Goal: Task Accomplishment & Management: Use online tool/utility

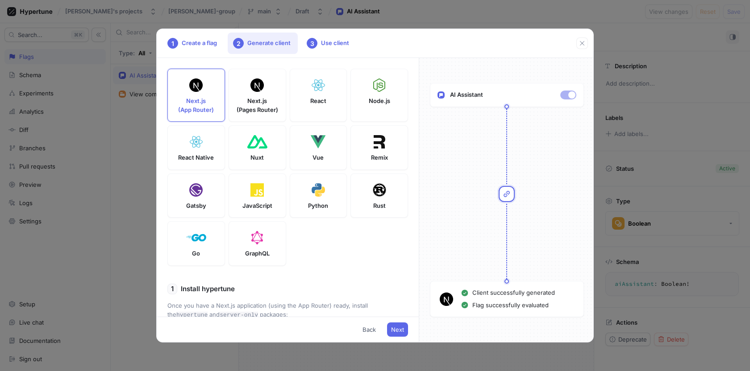
scroll to position [221, 0]
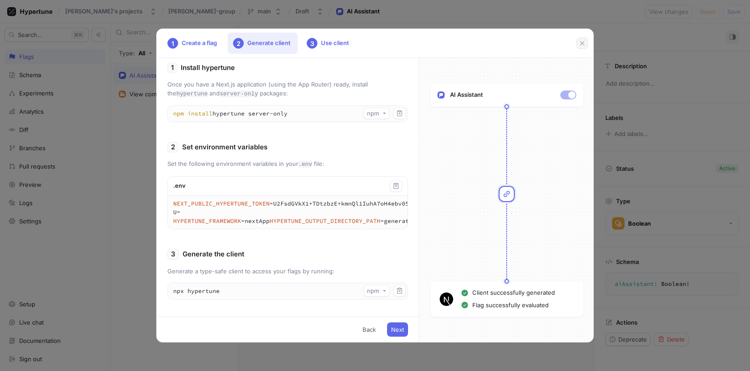
click at [580, 42] on icon "button" at bounding box center [581, 43] width 7 height 7
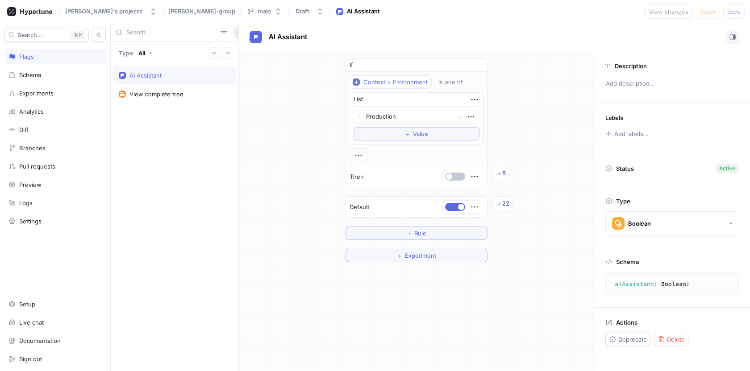
click at [234, 35] on button "button" at bounding box center [240, 33] width 12 height 12
click at [239, 48] on p "Flag" at bounding box center [241, 50] width 12 height 9
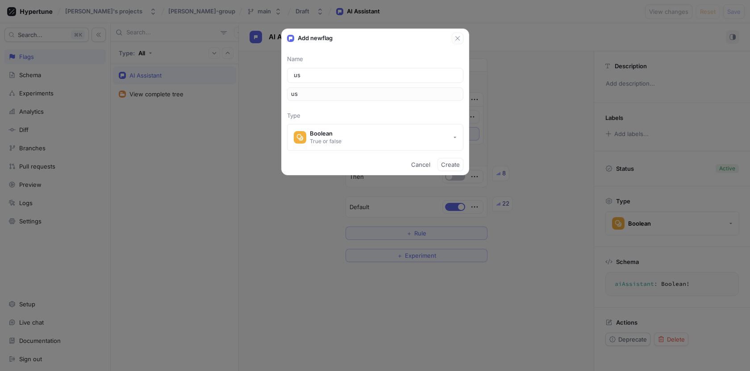
type input "ust"
type input "uste"
type input "ust"
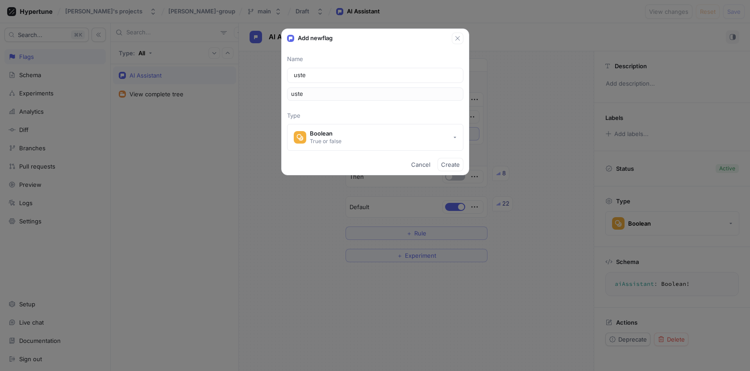
type input "ust"
type input "us"
type input "use"
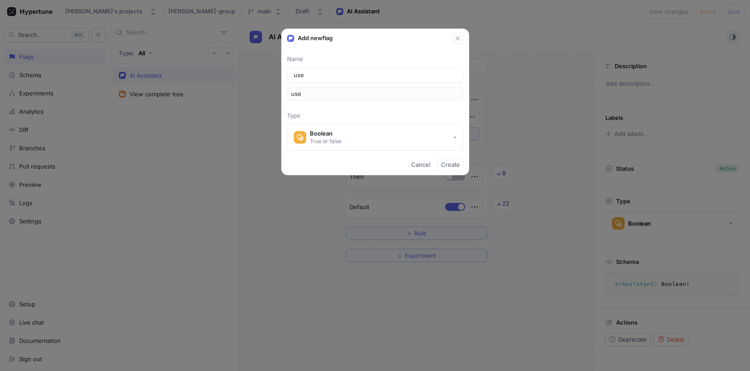
type input "user"
type input "userS"
type input "userSi"
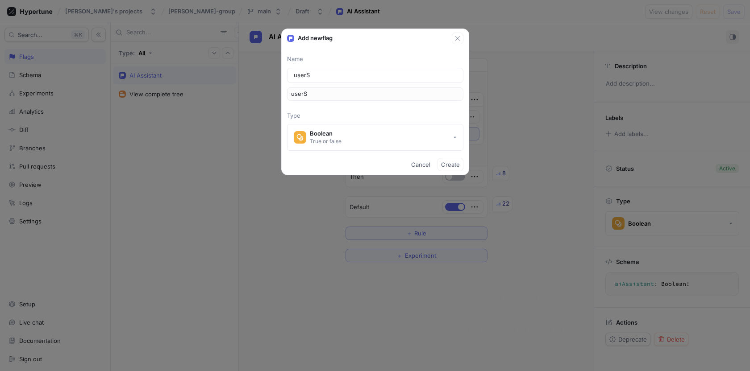
type input "userSi"
type input "userSig"
type input "userSign"
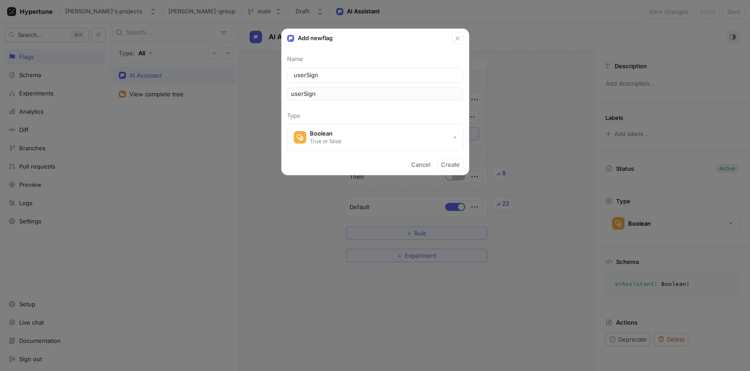
type input "userSigni"
type input "userSignin"
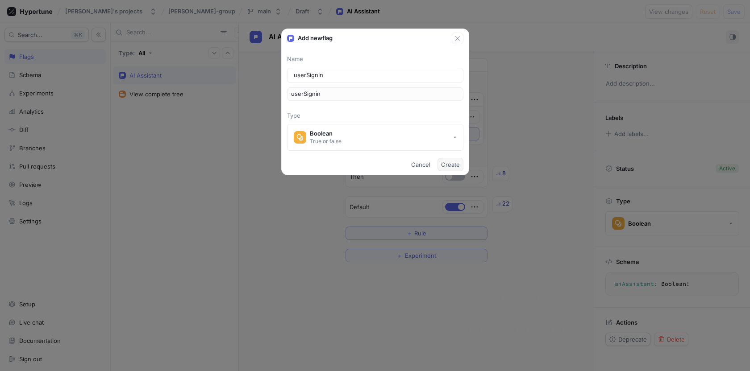
click at [452, 163] on span "Create" at bounding box center [450, 164] width 19 height 5
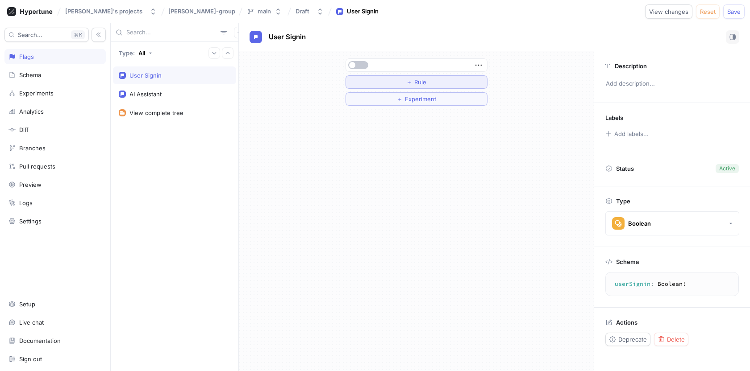
click at [419, 82] on span "Rule" at bounding box center [420, 81] width 12 height 5
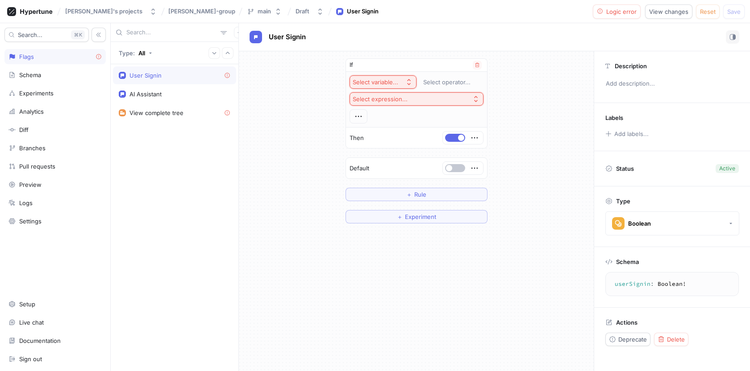
click at [405, 80] on icon "button" at bounding box center [408, 82] width 7 height 7
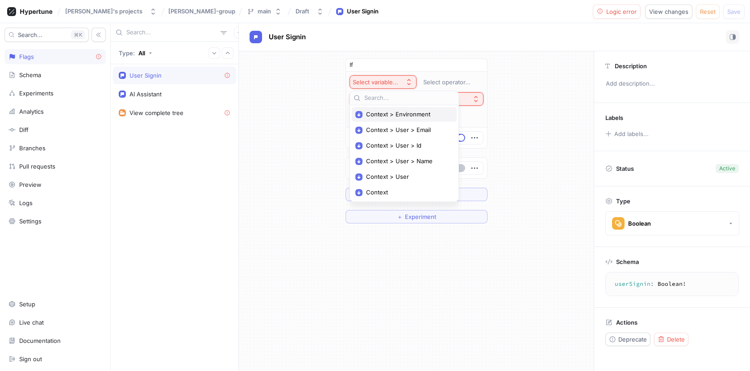
click at [398, 116] on span "Context > Environment" at bounding box center [407, 115] width 83 height 8
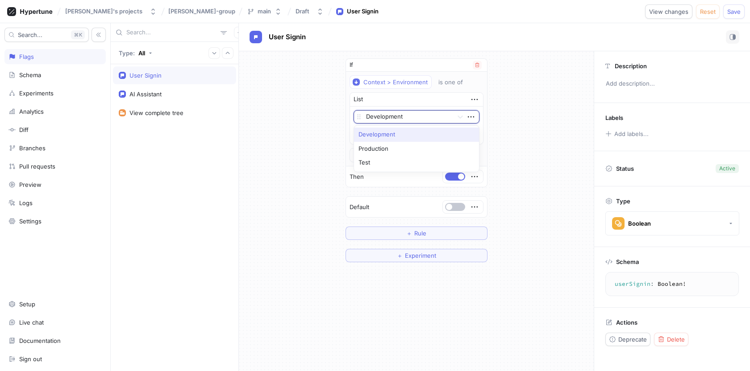
click at [411, 116] on div at bounding box center [407, 117] width 83 height 11
click at [450, 82] on div "is one of" at bounding box center [450, 83] width 25 height 8
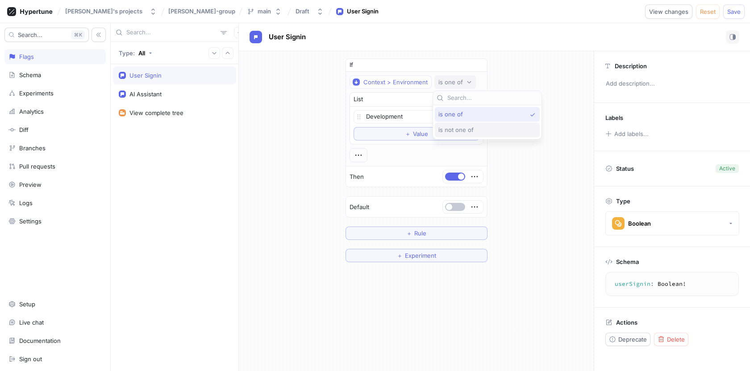
click at [457, 129] on span "is not one of" at bounding box center [455, 130] width 35 height 8
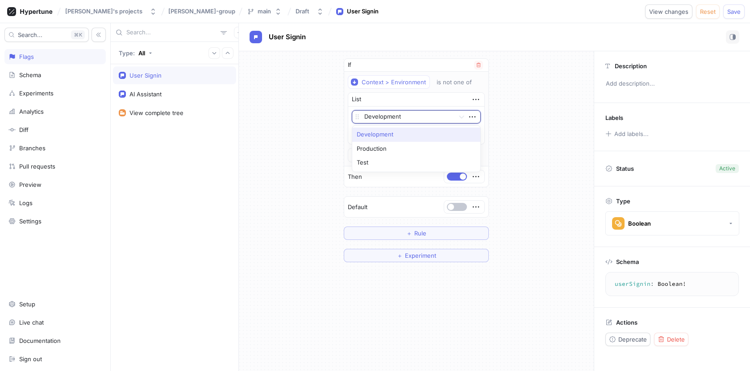
click at [412, 117] on div at bounding box center [407, 117] width 87 height 11
click at [384, 149] on div "Production" at bounding box center [416, 149] width 128 height 14
click at [526, 199] on div "If Context > Environment is not one of List option Production, selected. Produc…" at bounding box center [416, 160] width 355 height 218
click at [732, 9] on span "Save" at bounding box center [733, 11] width 13 height 5
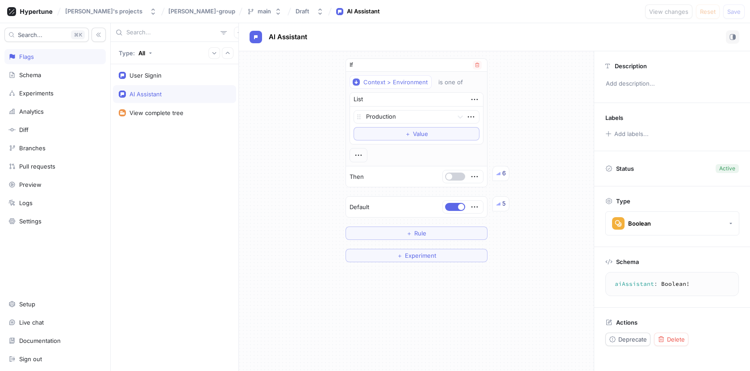
click at [457, 178] on button "button" at bounding box center [455, 177] width 20 height 8
click at [457, 208] on button "button" at bounding box center [455, 207] width 20 height 8
click at [735, 9] on span "Save" at bounding box center [733, 11] width 13 height 5
click at [153, 80] on div "User Signin" at bounding box center [174, 75] width 123 height 18
click at [163, 94] on div "AI Assistant" at bounding box center [175, 94] width 112 height 7
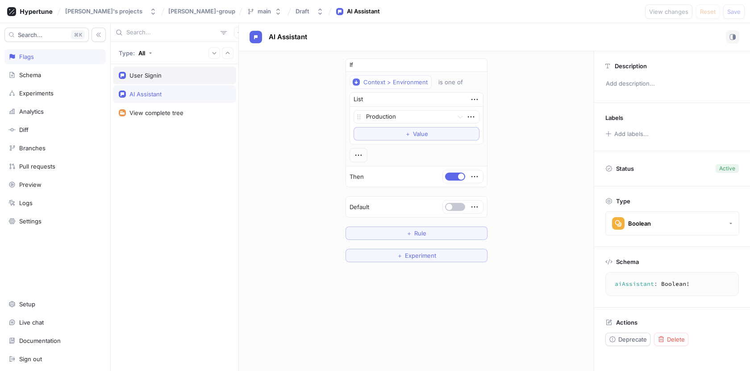
click at [160, 75] on div "User Signin" at bounding box center [145, 75] width 32 height 7
click at [162, 97] on div "AI Assistant" at bounding box center [175, 94] width 112 height 7
click at [440, 117] on div at bounding box center [407, 117] width 83 height 11
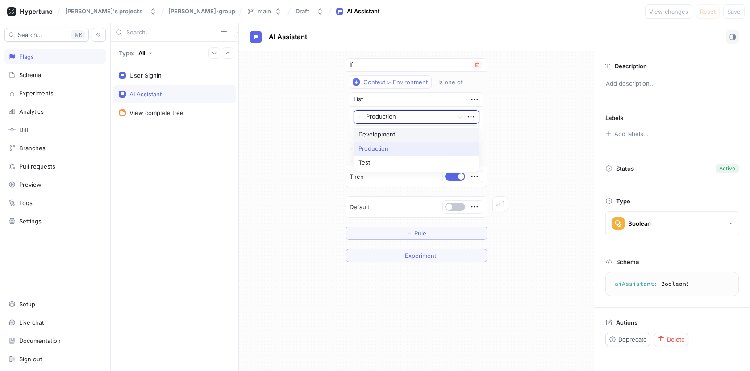
click at [407, 135] on div "Development" at bounding box center [416, 135] width 125 height 14
click at [426, 137] on span "Value" at bounding box center [420, 133] width 15 height 5
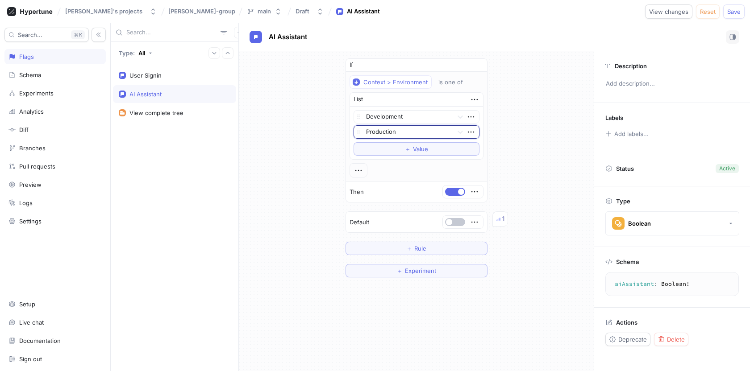
click at [404, 130] on div at bounding box center [407, 132] width 83 height 11
click at [377, 163] on div "Test" at bounding box center [416, 164] width 125 height 14
click at [737, 9] on span "Save" at bounding box center [733, 11] width 13 height 5
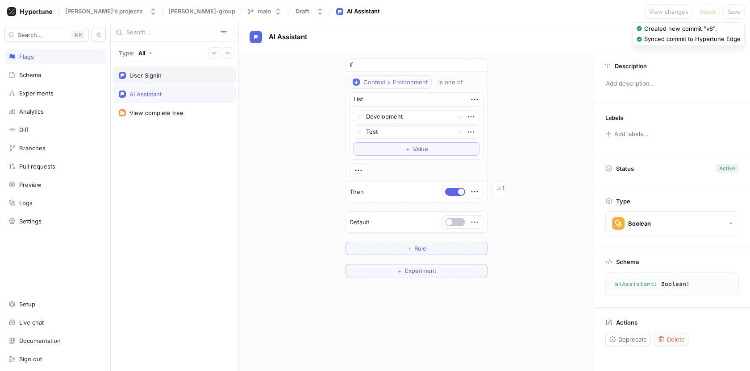
click at [176, 75] on div "User Signin" at bounding box center [175, 75] width 112 height 7
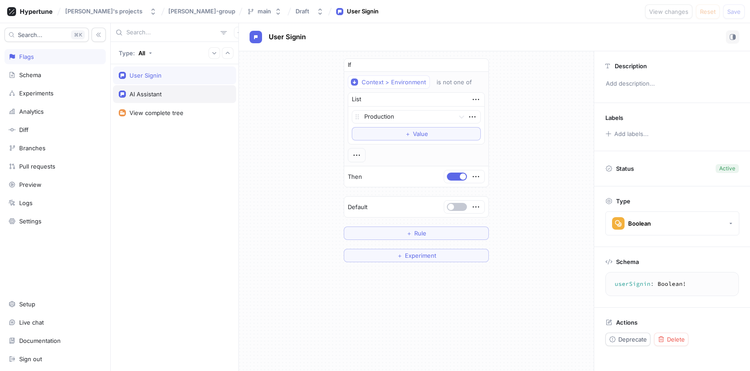
click at [181, 98] on div "AI Assistant" at bounding box center [174, 94] width 123 height 18
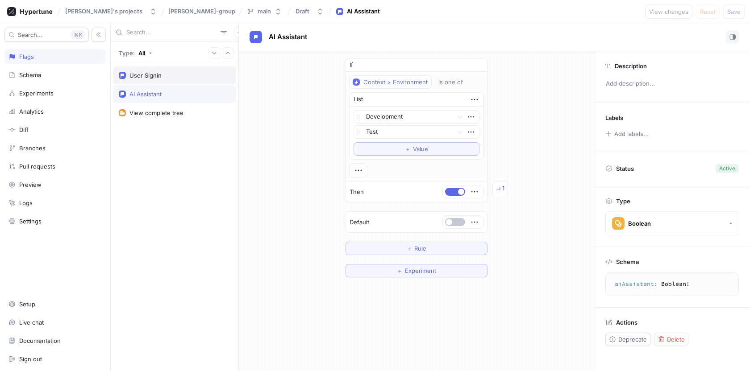
click at [174, 75] on div "User Signin" at bounding box center [175, 75] width 112 height 7
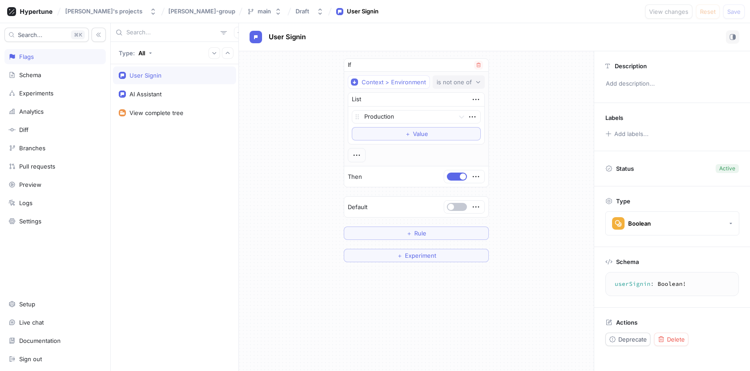
click at [460, 83] on div "is not one of" at bounding box center [453, 83] width 35 height 8
click at [457, 115] on span "is one of" at bounding box center [450, 115] width 25 height 8
click at [458, 87] on button "is one of" at bounding box center [455, 81] width 42 height 13
click at [454, 130] on span "is not one of" at bounding box center [455, 130] width 35 height 8
click at [451, 120] on div "Production" at bounding box center [402, 117] width 101 height 12
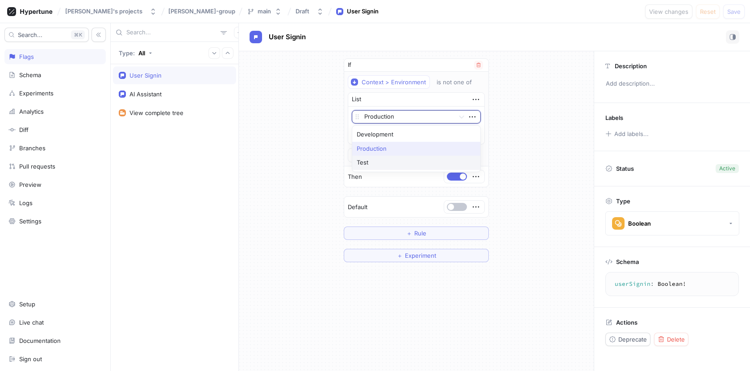
click at [382, 166] on div "Test" at bounding box center [416, 163] width 128 height 14
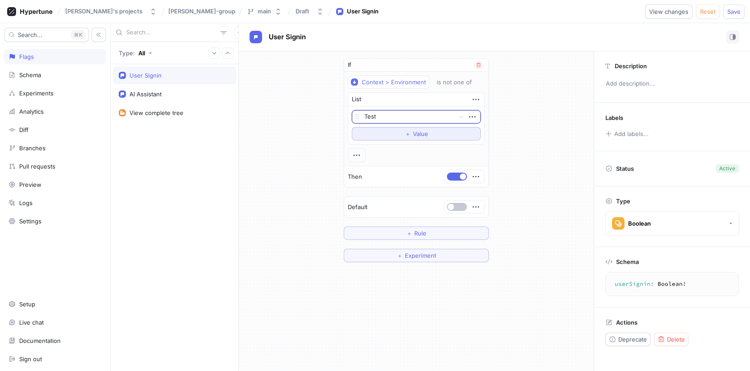
click at [413, 135] on span "Value" at bounding box center [420, 133] width 15 height 5
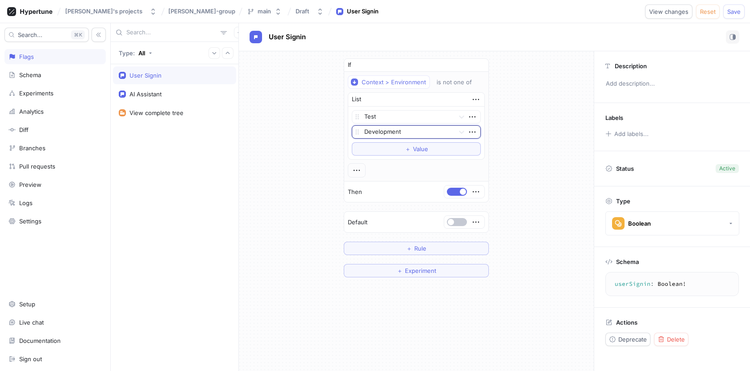
click at [394, 135] on div at bounding box center [407, 132] width 87 height 11
click at [388, 150] on div "Development" at bounding box center [416, 150] width 128 height 14
click at [737, 9] on span "Save" at bounding box center [733, 11] width 13 height 5
click at [457, 83] on div "is not one of" at bounding box center [453, 83] width 35 height 8
click at [458, 114] on span "is one of" at bounding box center [450, 115] width 25 height 8
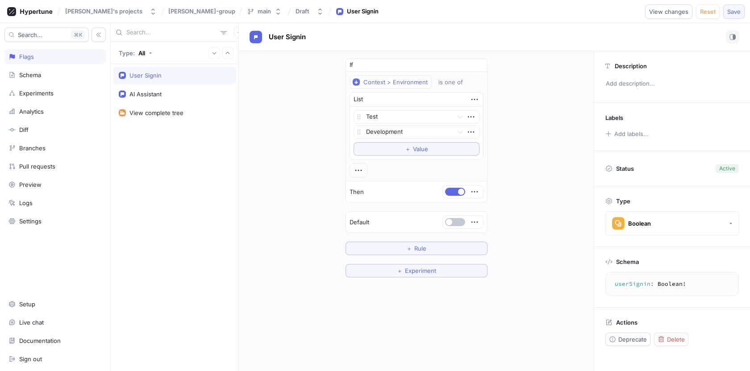
click at [734, 9] on span "Save" at bounding box center [733, 11] width 13 height 5
click at [154, 91] on div "AI Assistant" at bounding box center [145, 94] width 32 height 7
click at [163, 73] on div "User Signin" at bounding box center [175, 75] width 112 height 7
click at [169, 94] on div "AI Assistant" at bounding box center [175, 94] width 112 height 7
click at [170, 78] on div "User Signin" at bounding box center [175, 75] width 112 height 7
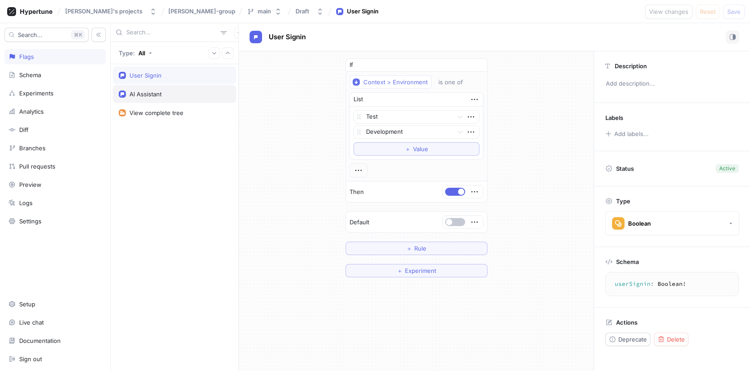
click at [171, 91] on div "AI Assistant" at bounding box center [175, 94] width 112 height 7
click at [216, 73] on div "User Signin" at bounding box center [175, 75] width 112 height 7
click at [161, 95] on div "AI Assistant" at bounding box center [145, 94] width 32 height 7
click at [500, 189] on div "1" at bounding box center [500, 188] width 16 height 15
click at [476, 191] on icon "button" at bounding box center [474, 192] width 10 height 10
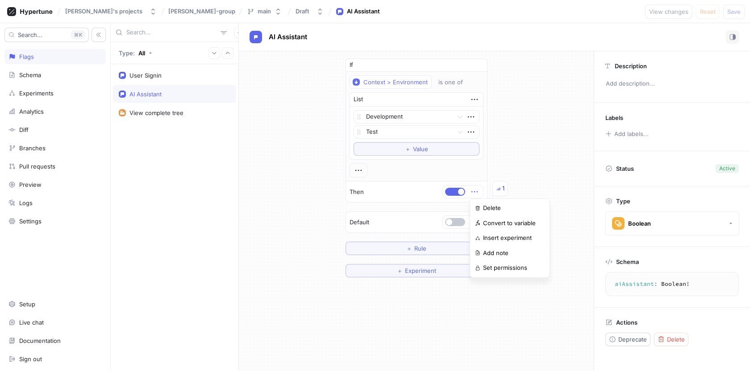
click at [513, 161] on div "If Context > Environment is one of List Development Test To pick up a draggable…" at bounding box center [416, 167] width 355 height 233
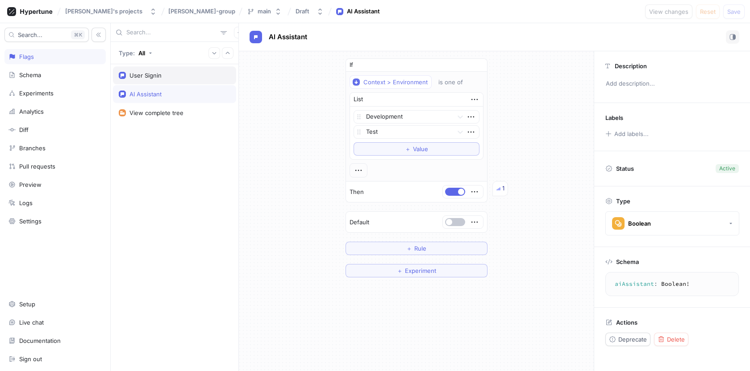
click at [165, 79] on div "User Signin" at bounding box center [174, 75] width 123 height 18
click at [187, 93] on div "AI Assistant" at bounding box center [175, 94] width 112 height 7
click at [182, 73] on div "User Signin" at bounding box center [175, 75] width 112 height 7
click at [181, 96] on div "AI Assistant" at bounding box center [175, 94] width 112 height 7
drag, startPoint x: 358, startPoint y: 132, endPoint x: 358, endPoint y: 117, distance: 14.7
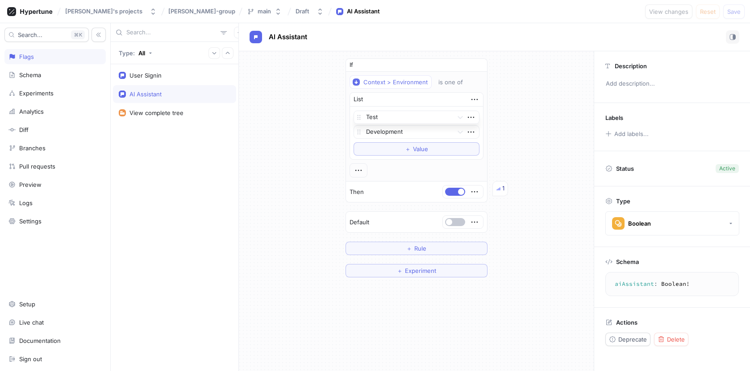
click at [358, 117] on icon at bounding box center [358, 117] width 7 height 7
click at [177, 76] on div "User Signin" at bounding box center [175, 75] width 112 height 7
click at [177, 97] on div "AI Assistant" at bounding box center [175, 94] width 112 height 7
click at [180, 72] on div "User Signin" at bounding box center [175, 75] width 112 height 7
drag, startPoint x: 651, startPoint y: 285, endPoint x: 602, endPoint y: 285, distance: 48.6
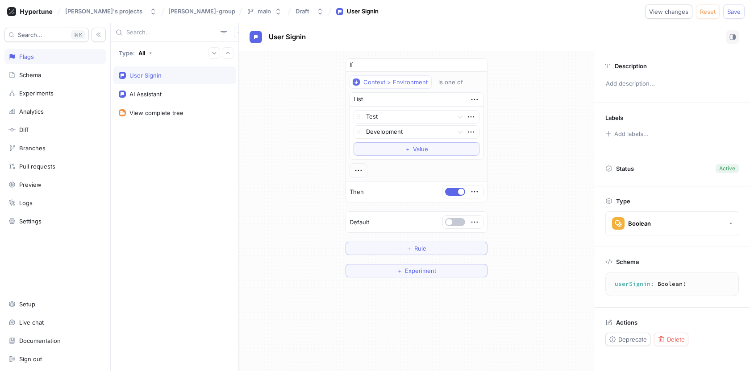
click at [602, 285] on div "Schema userSignin : Boolean ! userSignin: Boolean!" at bounding box center [672, 277] width 156 height 60
click at [449, 222] on span "button" at bounding box center [449, 222] width 6 height 6
click at [455, 189] on button "button" at bounding box center [455, 192] width 20 height 8
click at [468, 117] on icon "button" at bounding box center [470, 116] width 6 height 1
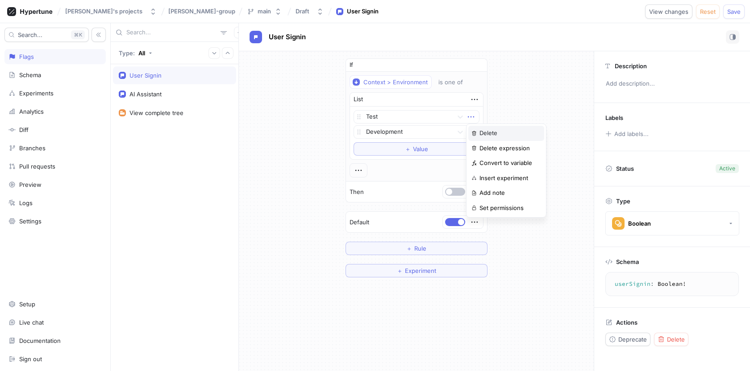
click at [488, 134] on p "Delete" at bounding box center [488, 133] width 18 height 9
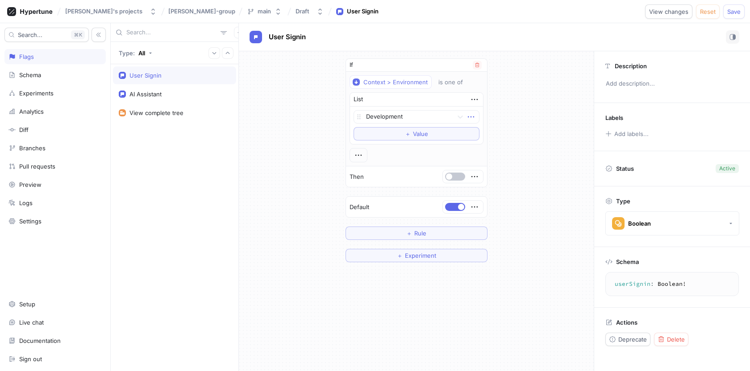
click at [473, 114] on icon "button" at bounding box center [471, 117] width 10 height 10
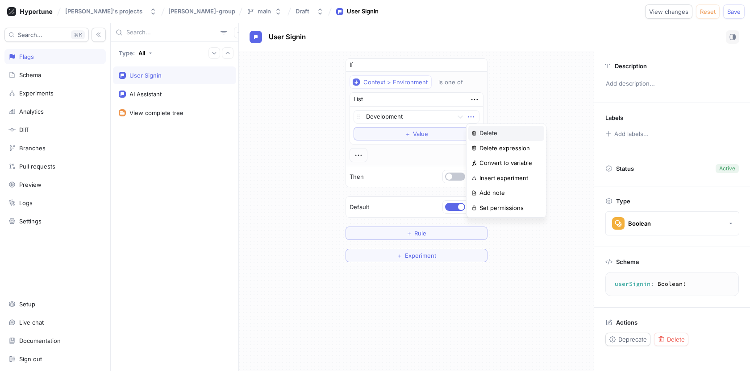
click at [481, 133] on p "Delete" at bounding box center [488, 133] width 18 height 9
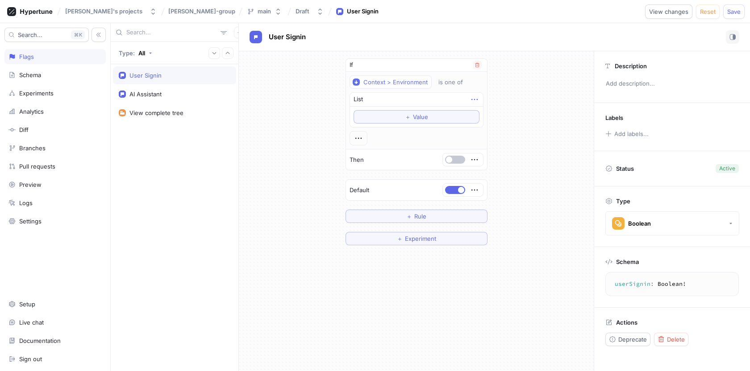
click at [473, 102] on icon "button" at bounding box center [474, 100] width 10 height 10
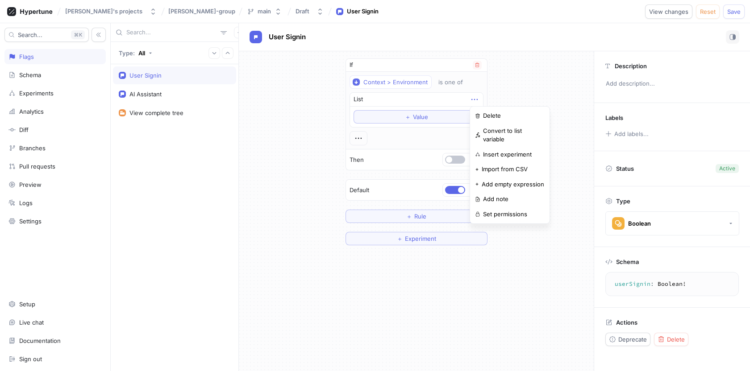
click at [444, 116] on div "List ＋ Value" at bounding box center [416, 109] width 134 height 35
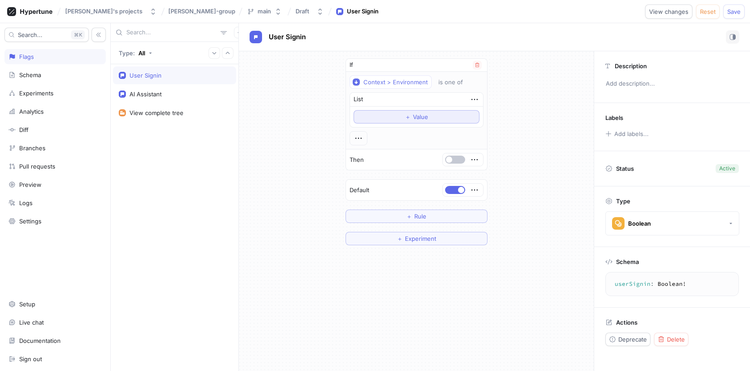
click at [413, 116] on span "Value" at bounding box center [420, 116] width 15 height 5
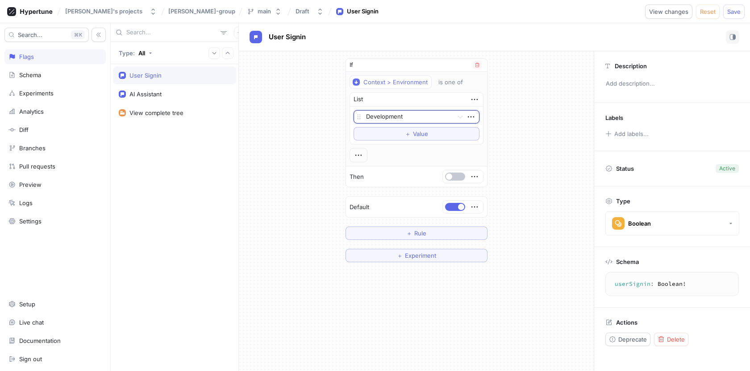
click at [407, 120] on div at bounding box center [407, 117] width 83 height 11
click at [388, 145] on div "Production" at bounding box center [416, 149] width 125 height 14
click at [731, 14] on span "Save" at bounding box center [733, 11] width 13 height 5
click at [453, 204] on button "button" at bounding box center [455, 207] width 20 height 8
click at [730, 13] on span "Save" at bounding box center [733, 11] width 13 height 5
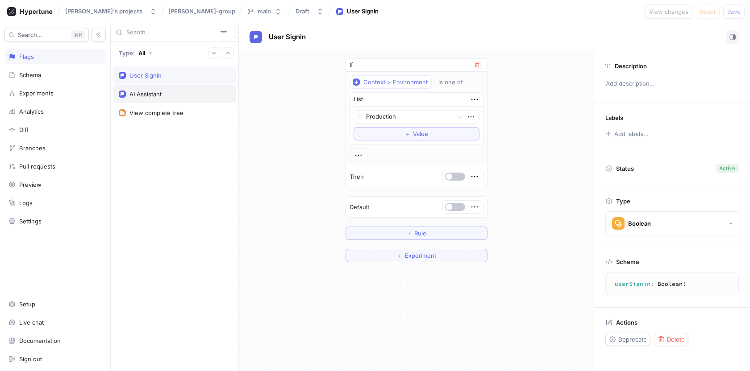
click at [165, 97] on div "AI Assistant" at bounding box center [175, 94] width 112 height 7
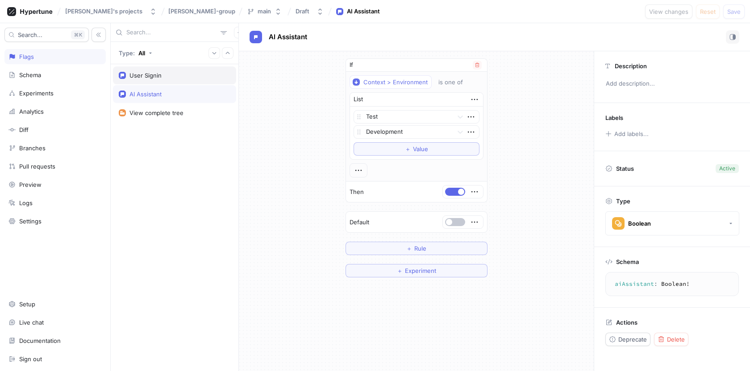
click at [166, 80] on div "User Signin" at bounding box center [174, 75] width 123 height 18
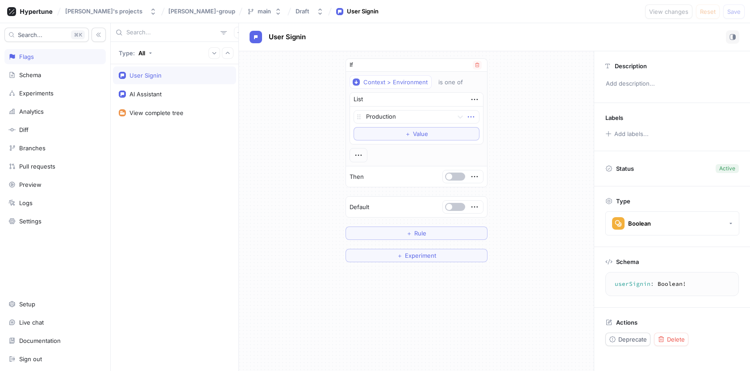
click at [469, 117] on icon "button" at bounding box center [471, 117] width 10 height 10
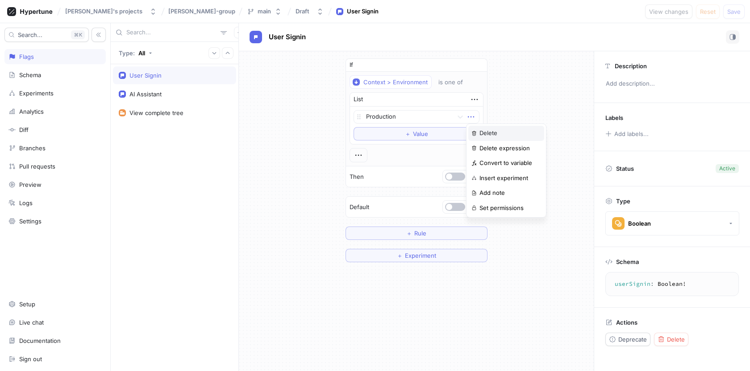
click at [482, 133] on p "Delete" at bounding box center [488, 133] width 18 height 9
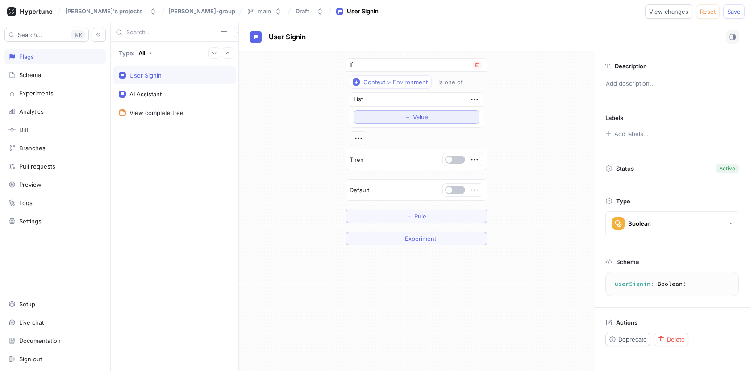
click at [424, 116] on span "Value" at bounding box center [420, 116] width 15 height 5
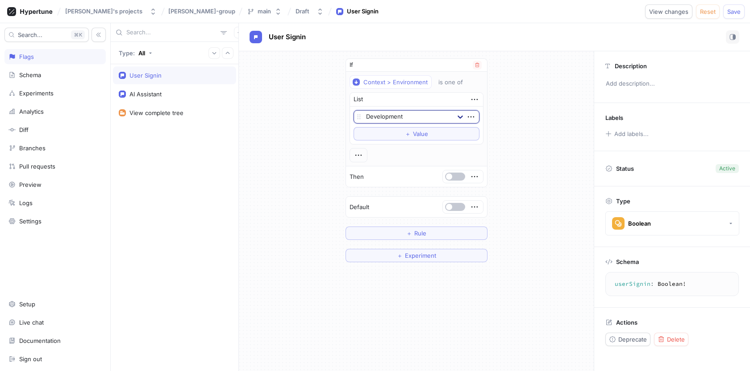
click at [460, 118] on icon at bounding box center [459, 117] width 5 height 3
click at [381, 149] on div "Production" at bounding box center [416, 149] width 125 height 14
click at [388, 120] on div at bounding box center [407, 117] width 83 height 11
click at [382, 134] on div "Development" at bounding box center [416, 135] width 125 height 14
click at [389, 131] on button "＋ Value" at bounding box center [416, 133] width 126 height 13
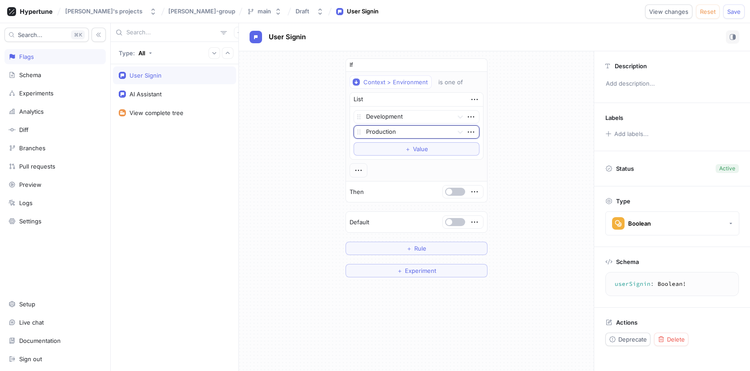
click at [391, 127] on div at bounding box center [407, 132] width 83 height 11
click at [379, 166] on div "Test" at bounding box center [416, 164] width 125 height 14
click at [454, 191] on button "button" at bounding box center [455, 192] width 20 height 8
click at [164, 95] on div "AI Assistant" at bounding box center [175, 94] width 112 height 7
click at [167, 75] on div "User Signin" at bounding box center [175, 75] width 112 height 7
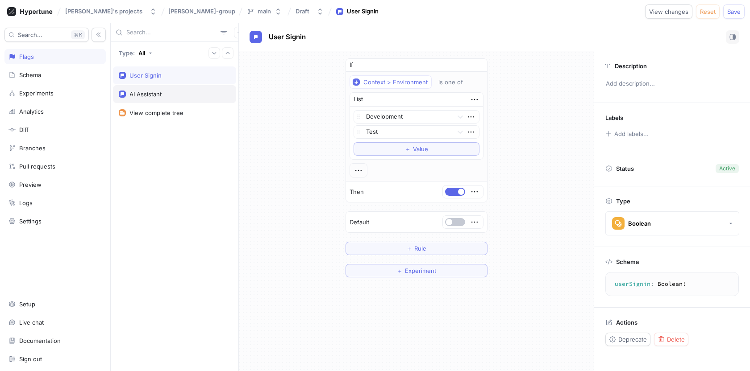
click at [167, 94] on div "AI Assistant" at bounding box center [175, 94] width 112 height 7
click at [167, 77] on div "User Signin" at bounding box center [175, 75] width 112 height 7
click at [737, 12] on span "Save" at bounding box center [733, 11] width 13 height 5
click at [152, 95] on div "AI Assistant" at bounding box center [145, 94] width 32 height 7
click at [151, 80] on div "User Signin" at bounding box center [174, 75] width 123 height 18
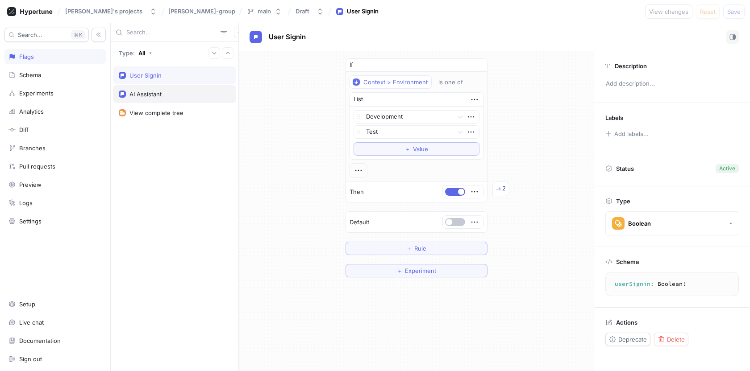
click at [154, 93] on div "AI Assistant" at bounding box center [145, 94] width 32 height 7
click at [155, 76] on div "User Signin" at bounding box center [145, 75] width 32 height 7
click at [154, 95] on div "AI Assistant" at bounding box center [145, 94] width 32 height 7
click at [149, 82] on div "User Signin" at bounding box center [174, 75] width 123 height 18
type textarea "userSignin: Boolean!"
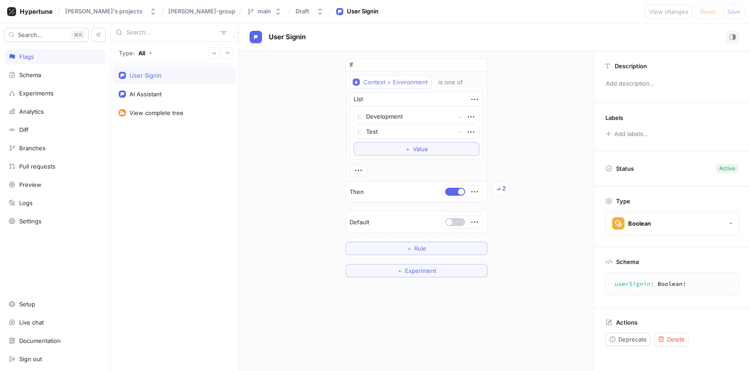
click at [454, 221] on button "button" at bounding box center [455, 222] width 20 height 8
click at [453, 193] on button "button" at bounding box center [455, 192] width 20 height 8
click at [449, 191] on span "button" at bounding box center [449, 192] width 6 height 6
click at [456, 221] on button "button" at bounding box center [455, 222] width 20 height 8
click at [458, 197] on div at bounding box center [463, 192] width 40 height 12
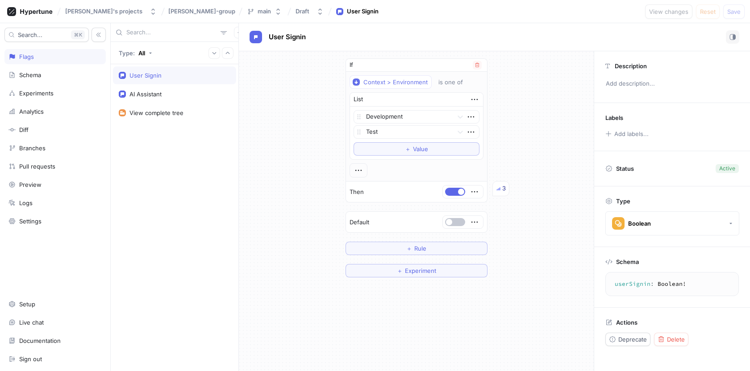
click at [457, 196] on div at bounding box center [463, 192] width 40 height 12
click at [453, 224] on button "button" at bounding box center [455, 222] width 20 height 8
click at [453, 195] on button "button" at bounding box center [455, 192] width 20 height 8
click at [739, 9] on span "Save" at bounding box center [733, 11] width 13 height 5
click at [453, 191] on button "button" at bounding box center [455, 192] width 20 height 8
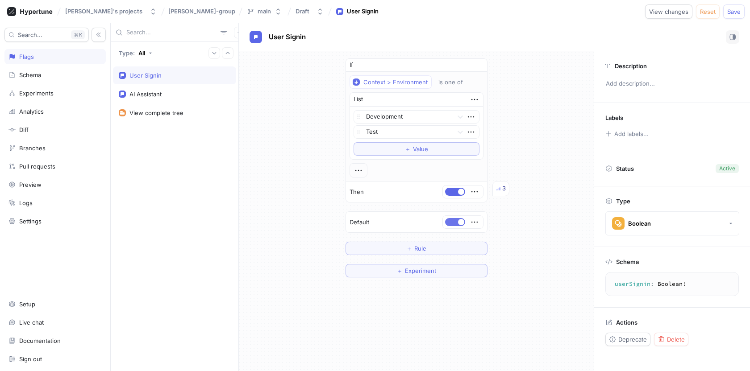
click at [458, 224] on button "button" at bounding box center [455, 222] width 20 height 8
click at [737, 12] on span "Save" at bounding box center [733, 11] width 13 height 5
